Goal: Navigation & Orientation: Find specific page/section

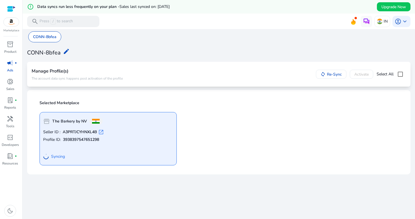
click at [156, 95] on mat-card "Selected Marketplace storefront The Barkery by NV Seller ID : A3PRTJCYHNXL4B op…" at bounding box center [218, 132] width 383 height 84
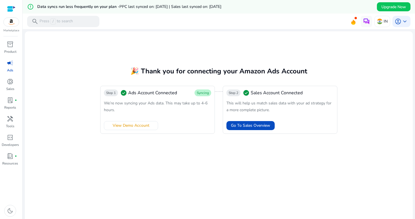
click at [10, 69] on p "Ads" at bounding box center [10, 70] width 6 height 5
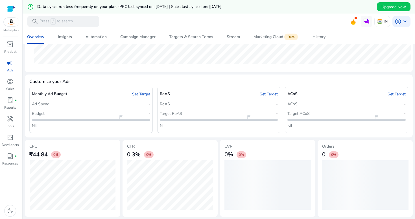
scroll to position [193, 0]
click at [8, 82] on span "donut_small" at bounding box center [10, 81] width 7 height 7
